Goal: Information Seeking & Learning: Check status

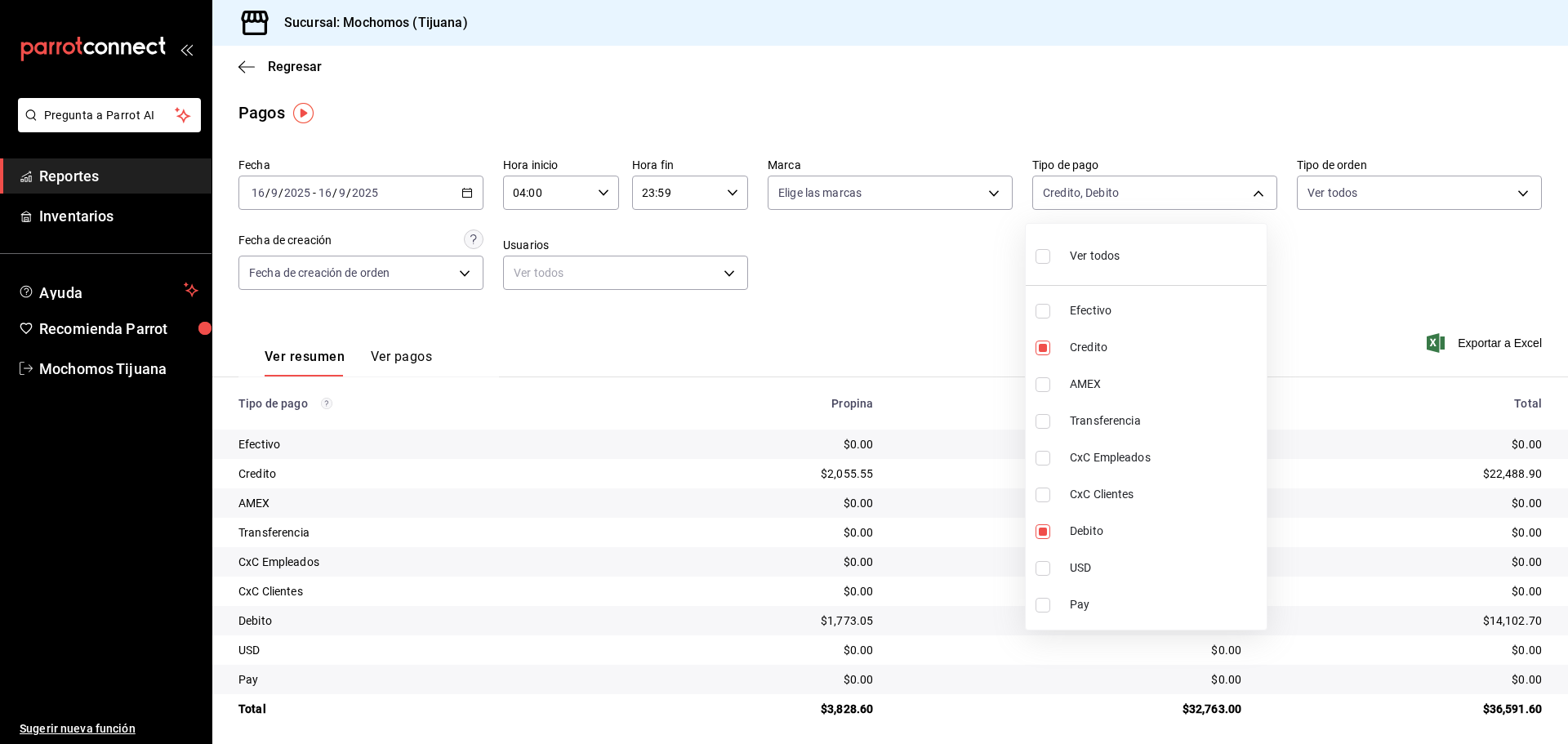
click at [240, 67] on div at bounding box center [784, 372] width 1568 height 744
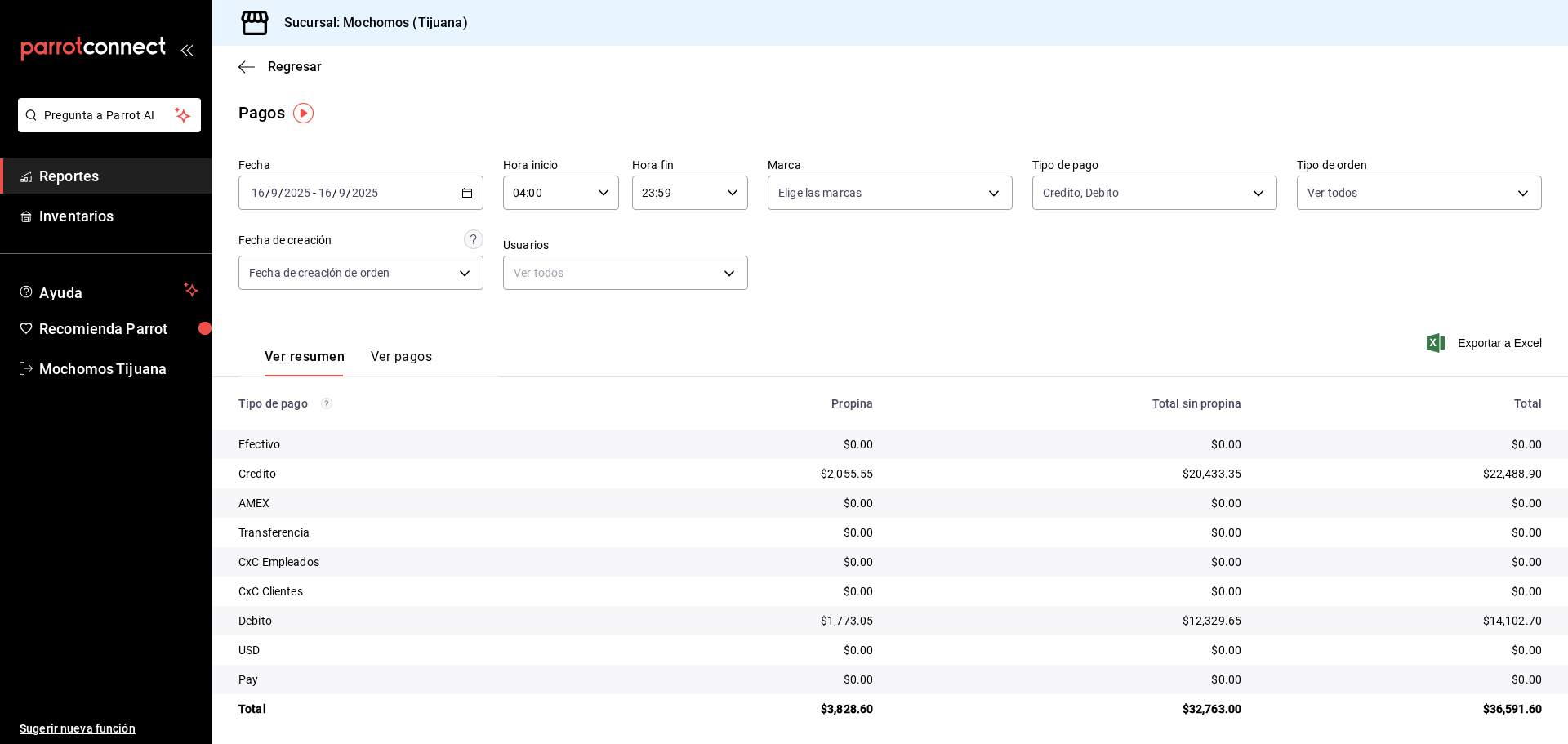
click at [240, 67] on icon "button" at bounding box center [246, 66] width 17 height 1
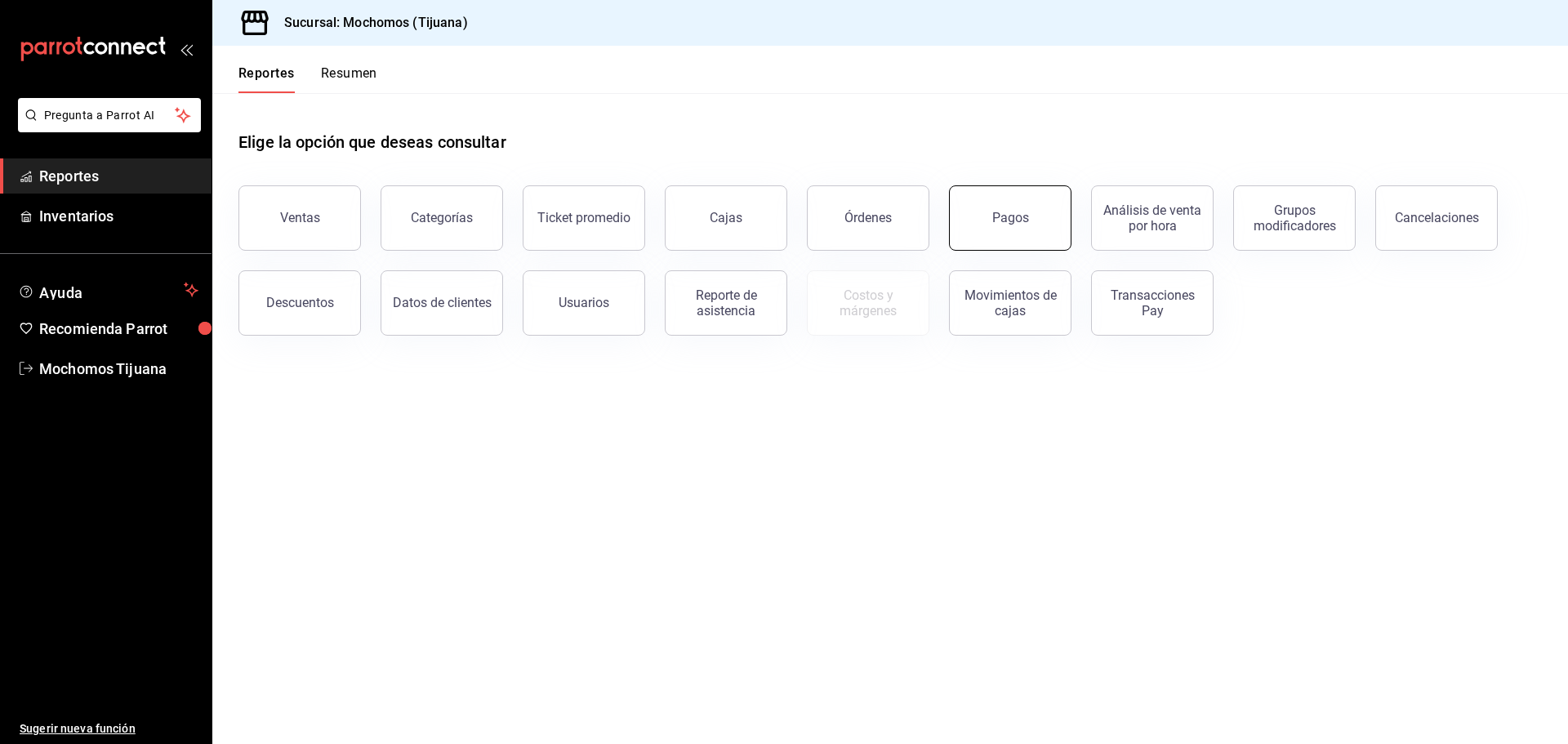
click at [964, 222] on button "Pagos" at bounding box center [1010, 217] width 123 height 65
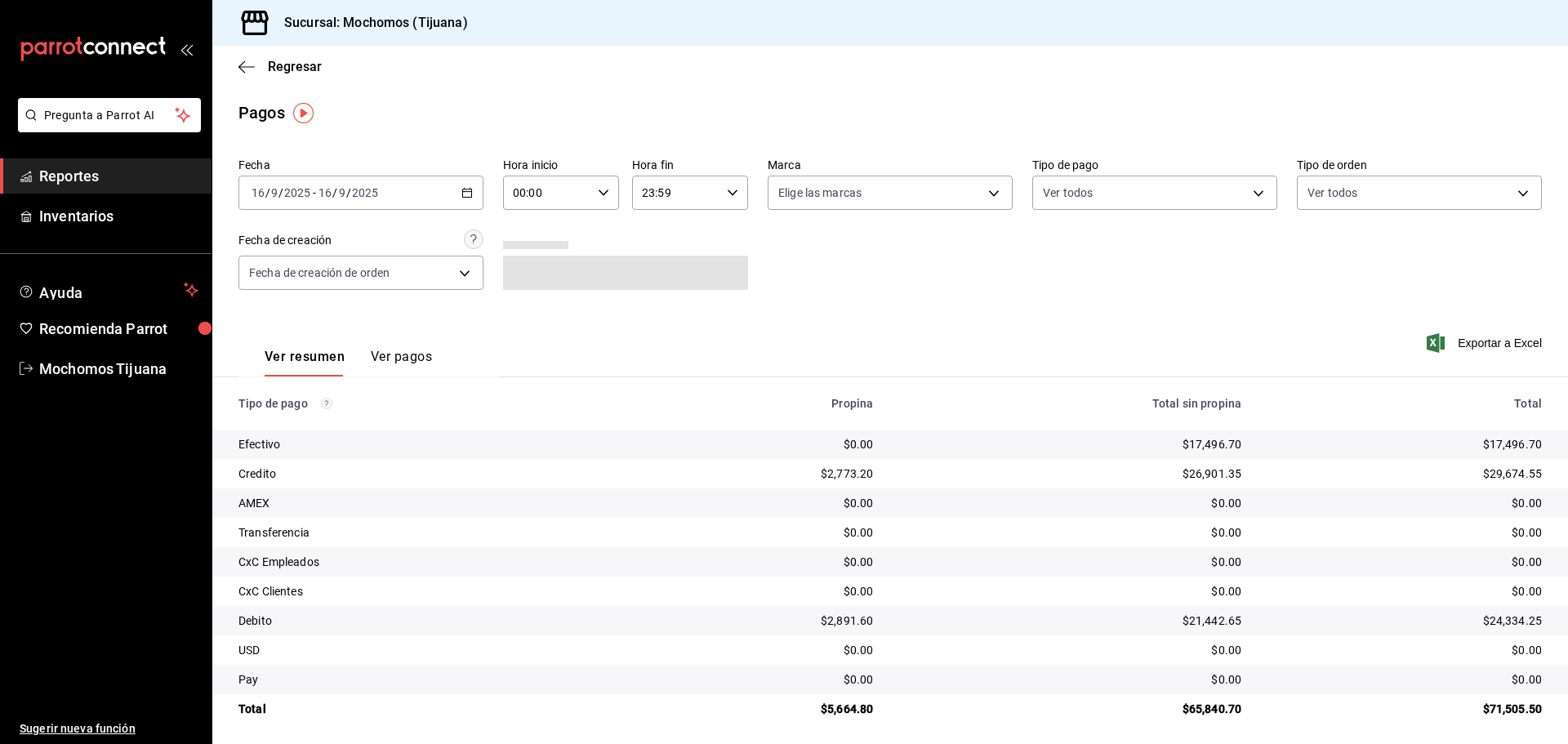
click at [598, 193] on \(Stroke\) "button" at bounding box center [603, 192] width 10 height 6
click at [538, 238] on button "04" at bounding box center [530, 228] width 51 height 33
type input "04:00"
click at [1235, 194] on div at bounding box center [784, 372] width 1568 height 744
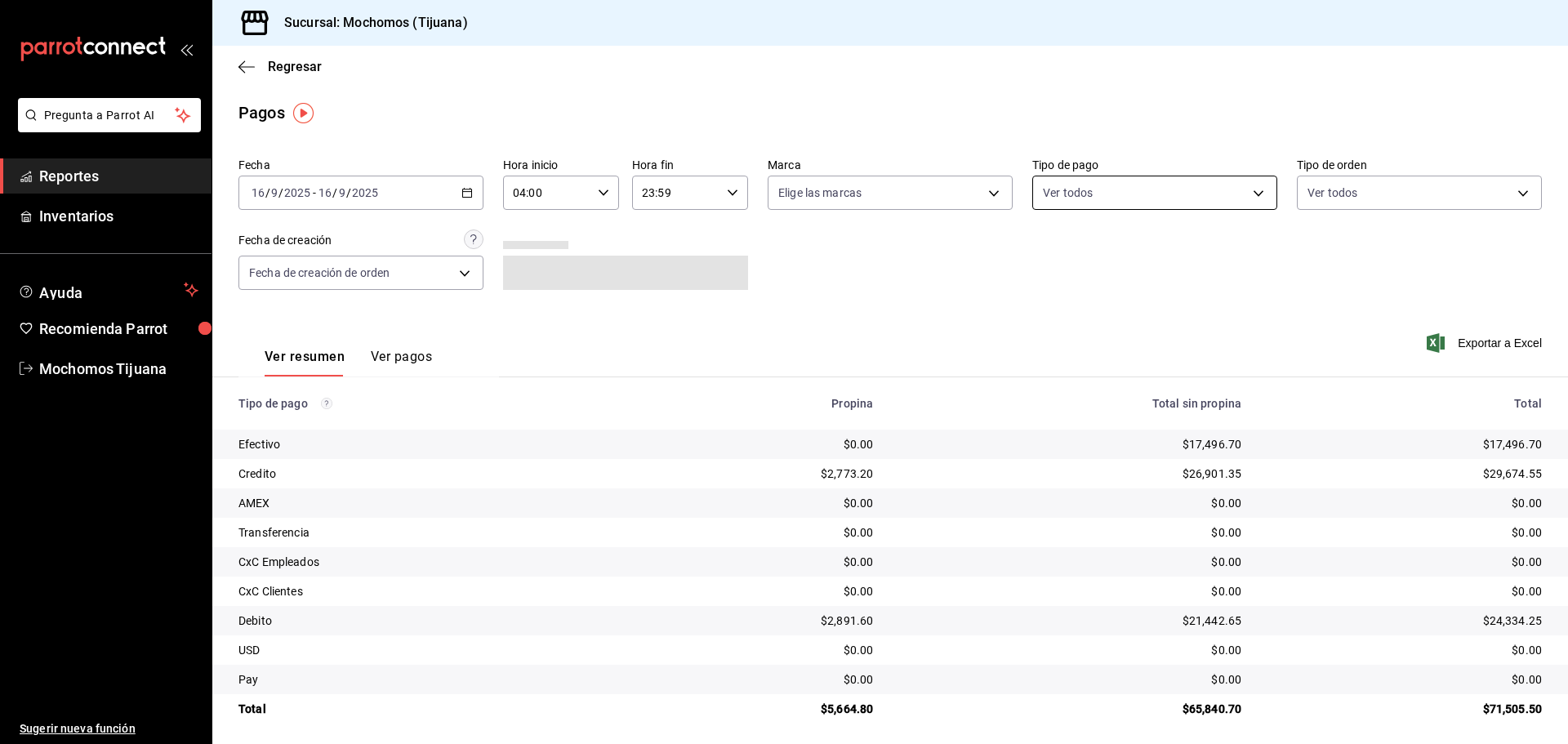
click at [1243, 192] on body "Pregunta a Parrot AI Reportes Inventarios Ayuda Recomienda Parrot Mochomos Tiju…" at bounding box center [784, 372] width 1568 height 744
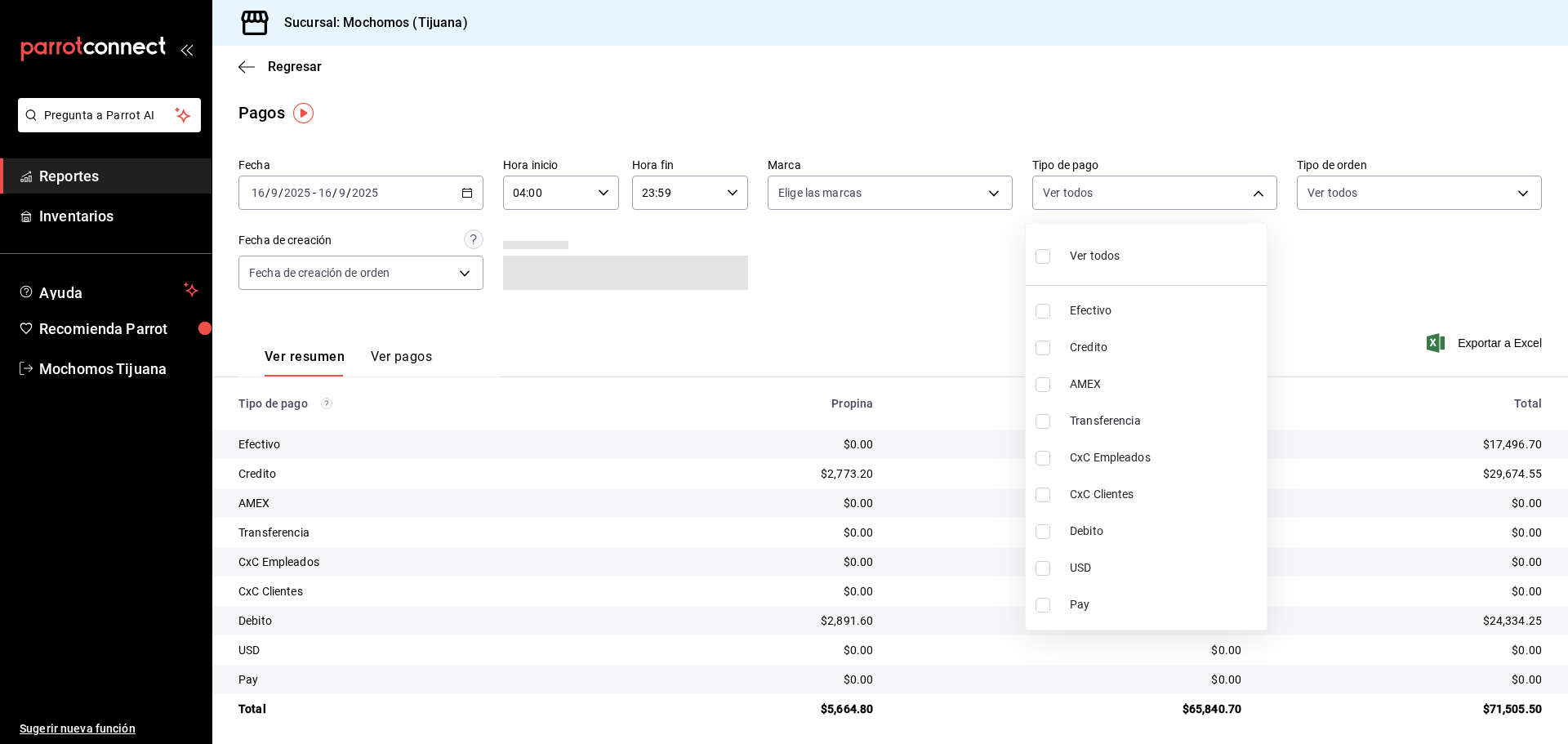
click at [1191, 349] on span "Credito" at bounding box center [1164, 348] width 190 height 17
type input "a27a072c-b141-4985-9f83-ae60dbe2196b"
checkbox input "true"
click at [1146, 521] on li "Debito" at bounding box center [1153, 531] width 241 height 37
type input "a27a072c-b141-4985-9f83-ae60dbe2196b,b7370aa5-450f-4a05-bab4-2784151f97fb"
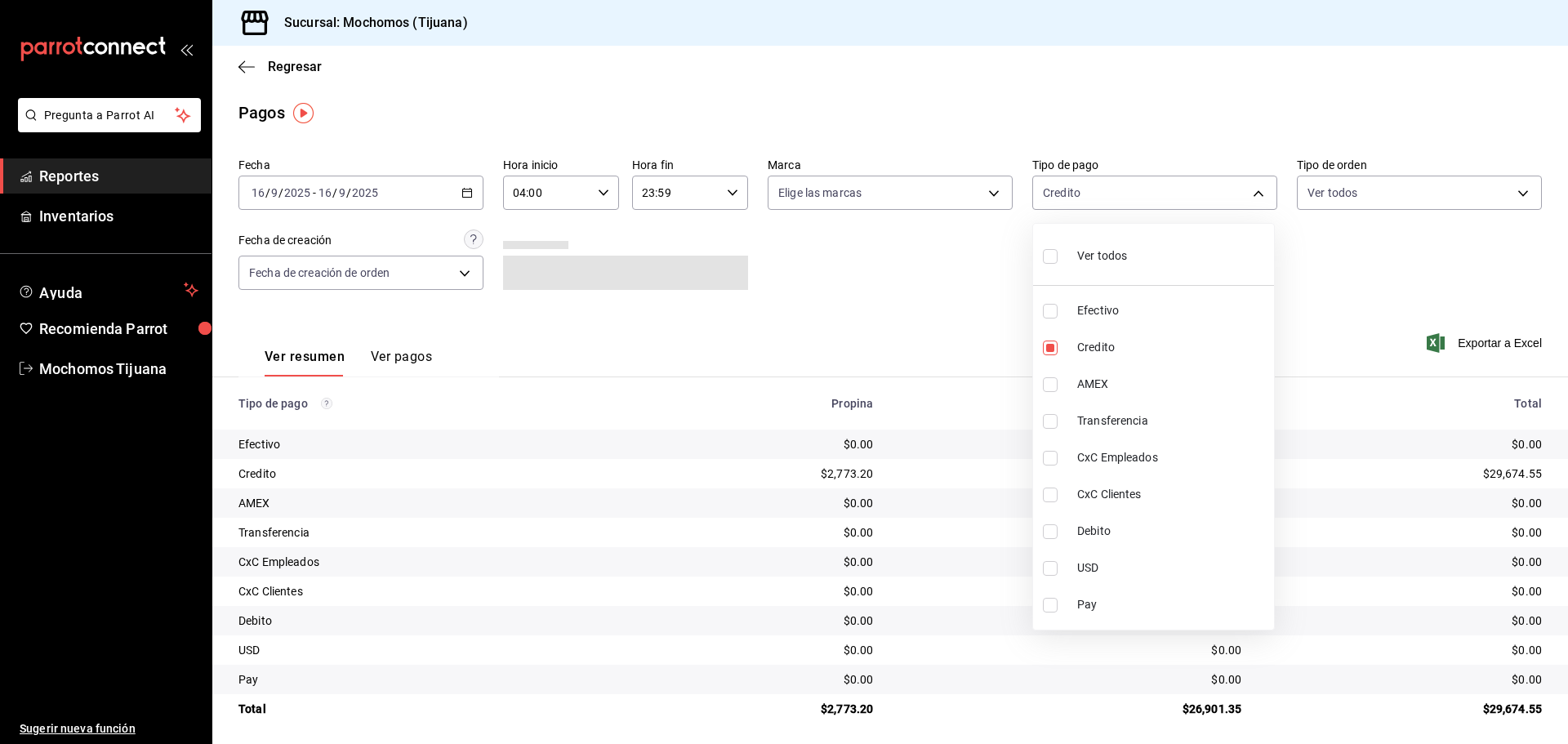
checkbox input "true"
